Goal: Information Seeking & Learning: Learn about a topic

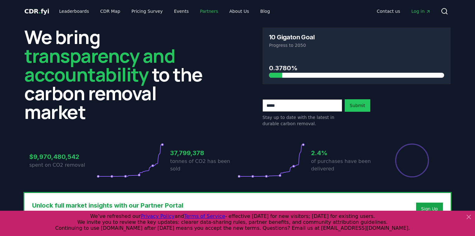
click at [195, 10] on link "Partners" at bounding box center [209, 11] width 28 height 11
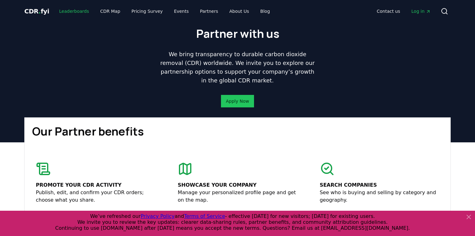
click at [75, 12] on link "Leaderboards" at bounding box center [74, 11] width 40 height 11
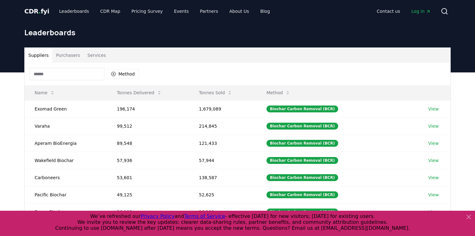
click at [68, 55] on button "Purchasers" at bounding box center [67, 55] width 31 height 15
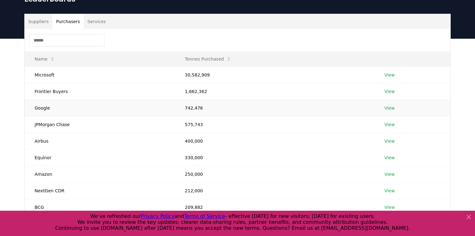
scroll to position [25, 0]
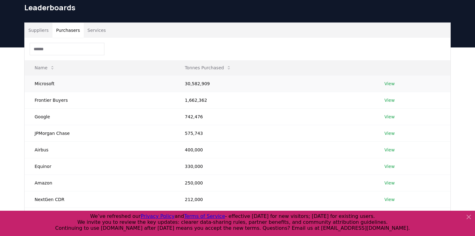
click at [390, 81] on link "View" at bounding box center [390, 83] width 10 height 6
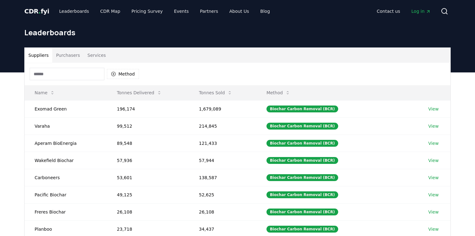
scroll to position [25, 0]
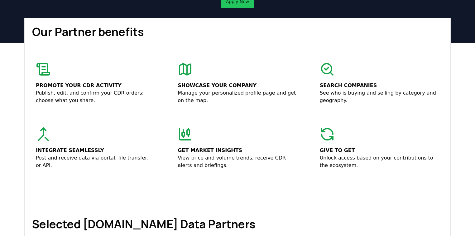
scroll to position [100, 0]
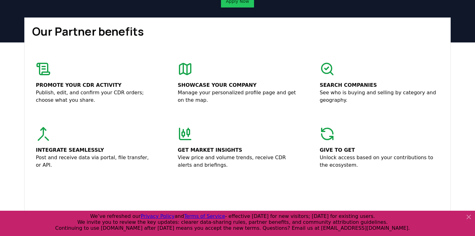
click at [328, 67] on icon at bounding box center [327, 68] width 4 height 2
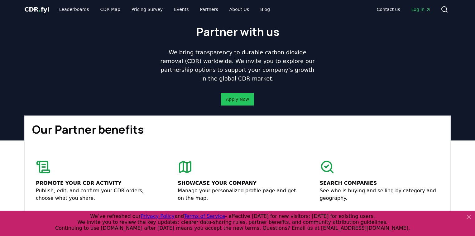
scroll to position [0, 0]
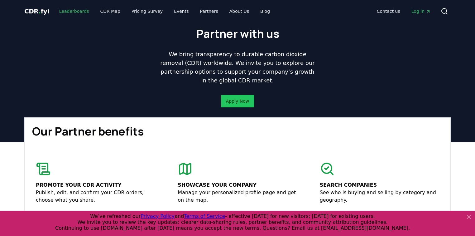
click at [72, 11] on link "Leaderboards" at bounding box center [74, 11] width 40 height 11
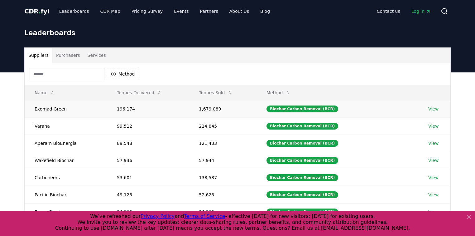
click at [435, 108] on link "View" at bounding box center [433, 109] width 10 height 6
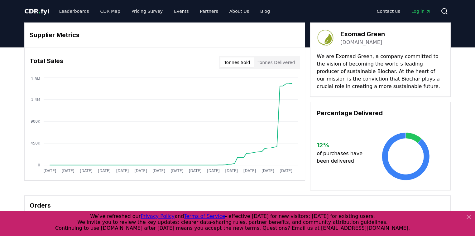
click at [249, 65] on button "Tonnes Sold" at bounding box center [236, 62] width 33 height 10
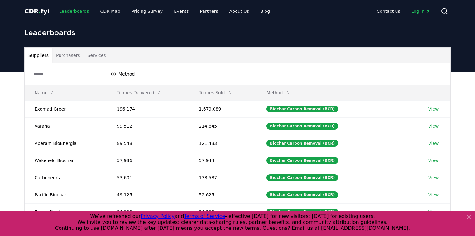
click at [61, 11] on link "Leaderboards" at bounding box center [74, 11] width 40 height 11
click at [104, 12] on link "CDR Map" at bounding box center [110, 11] width 30 height 11
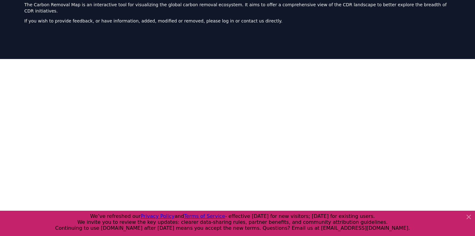
scroll to position [36, 0]
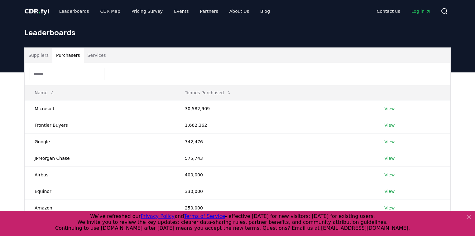
click at [68, 53] on button "Purchasers" at bounding box center [67, 55] width 31 height 15
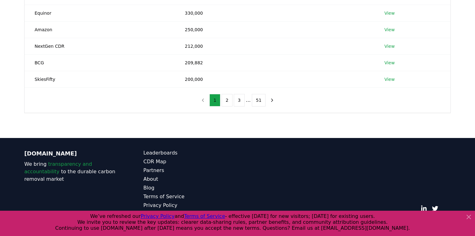
scroll to position [179, 0]
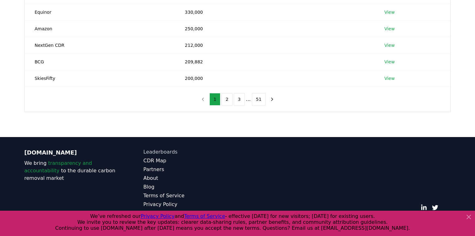
click at [166, 150] on link "Leaderboards" at bounding box center [190, 151] width 94 height 7
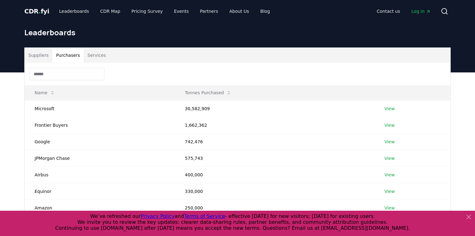
click at [94, 56] on button "Services" at bounding box center [97, 55] width 26 height 15
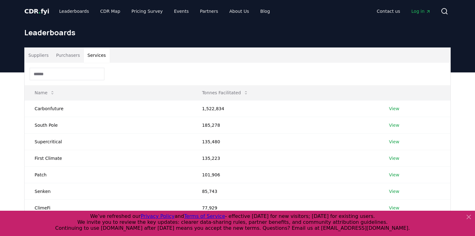
click at [56, 54] on button "Purchasers" at bounding box center [67, 55] width 31 height 15
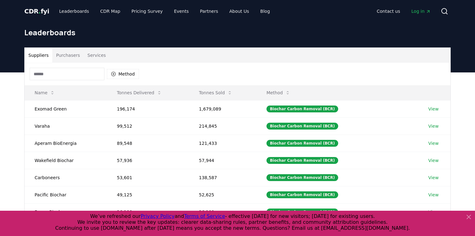
click at [39, 55] on button "Suppliers" at bounding box center [39, 55] width 28 height 15
click at [65, 55] on button "Purchasers" at bounding box center [67, 55] width 31 height 15
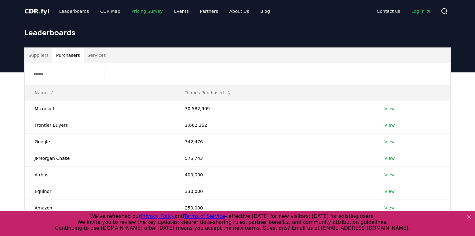
click at [152, 10] on link "Pricing Survey" at bounding box center [147, 11] width 41 height 11
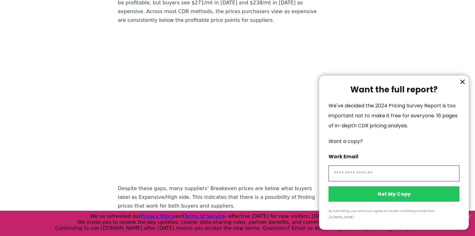
scroll to position [449, 0]
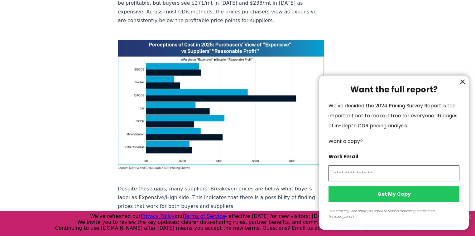
click at [460, 85] on icon "information" at bounding box center [462, 81] width 7 height 7
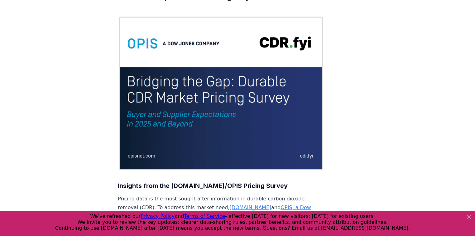
scroll to position [0, 0]
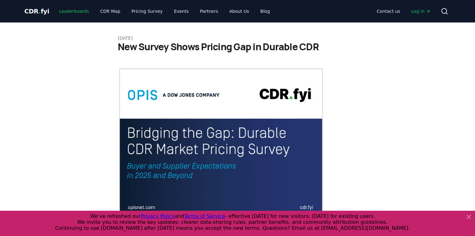
click at [62, 13] on link "Leaderboards" at bounding box center [74, 11] width 40 height 11
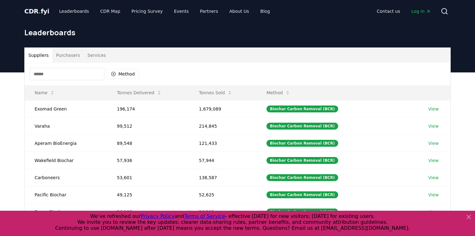
click at [66, 54] on button "Purchasers" at bounding box center [67, 55] width 31 height 15
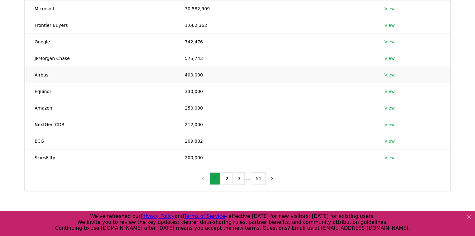
scroll to position [75, 0]
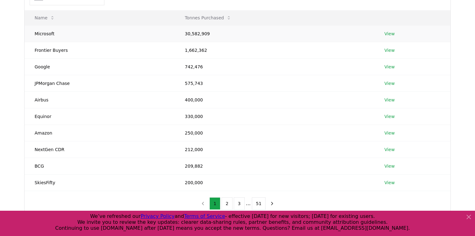
click at [391, 35] on link "View" at bounding box center [390, 34] width 10 height 6
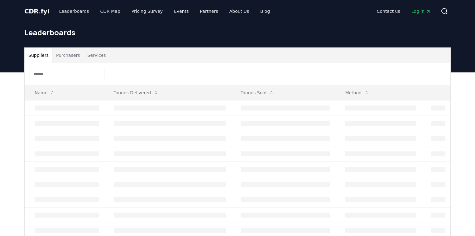
scroll to position [75, 0]
